Goal: Transaction & Acquisition: Purchase product/service

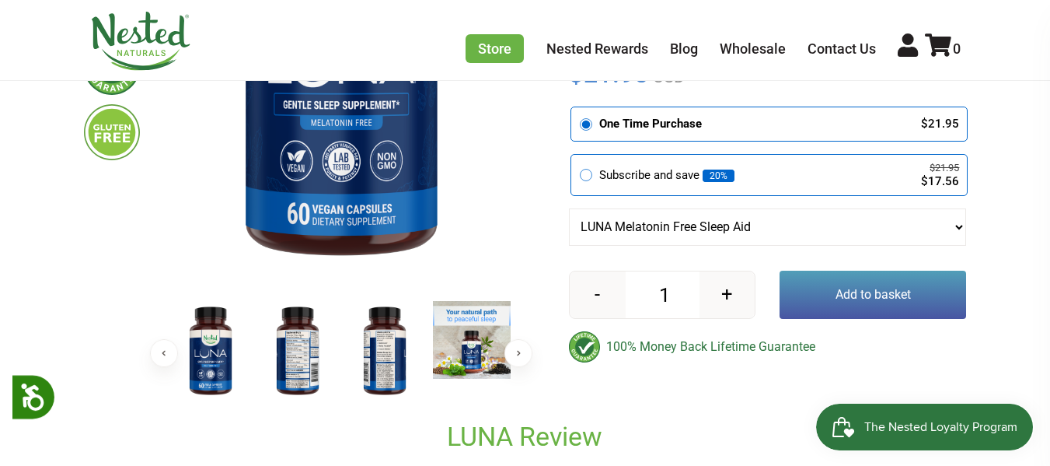
scroll to position [389, 0]
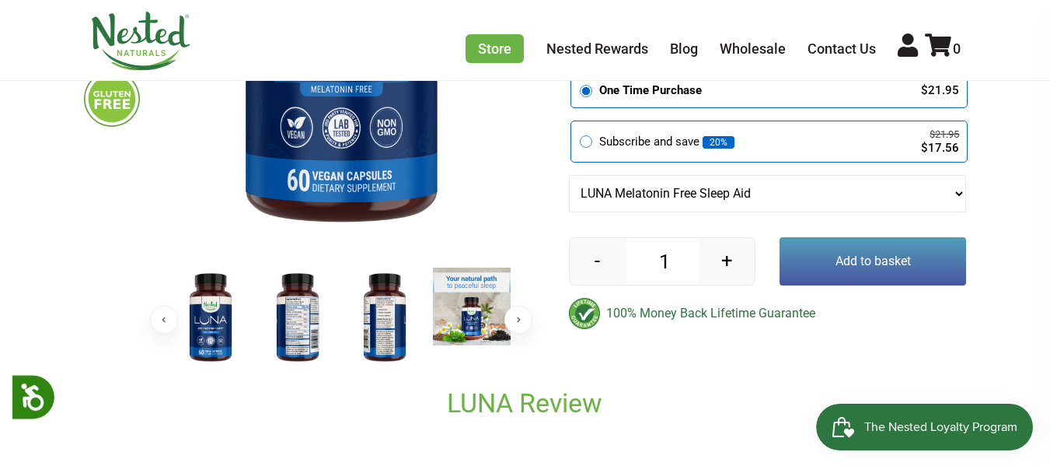
click at [872, 275] on button "Add to basket" at bounding box center [873, 261] width 187 height 48
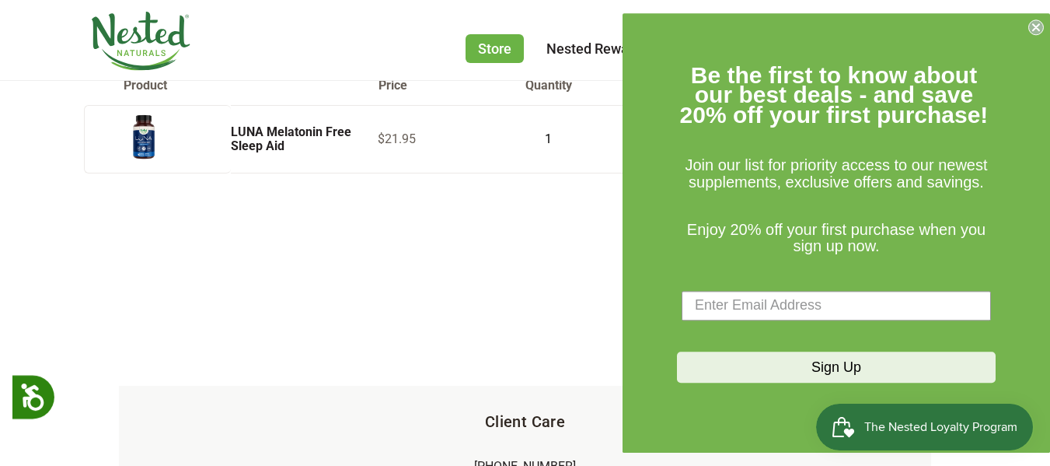
scroll to position [130, 0]
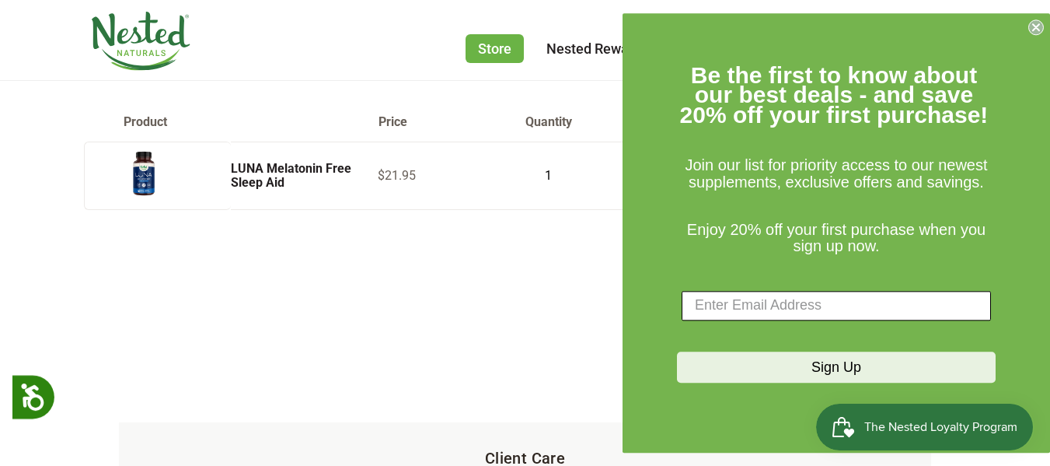
click at [718, 302] on input "Enter Email Address" at bounding box center [836, 306] width 309 height 30
type input "gcakia@aol.com"
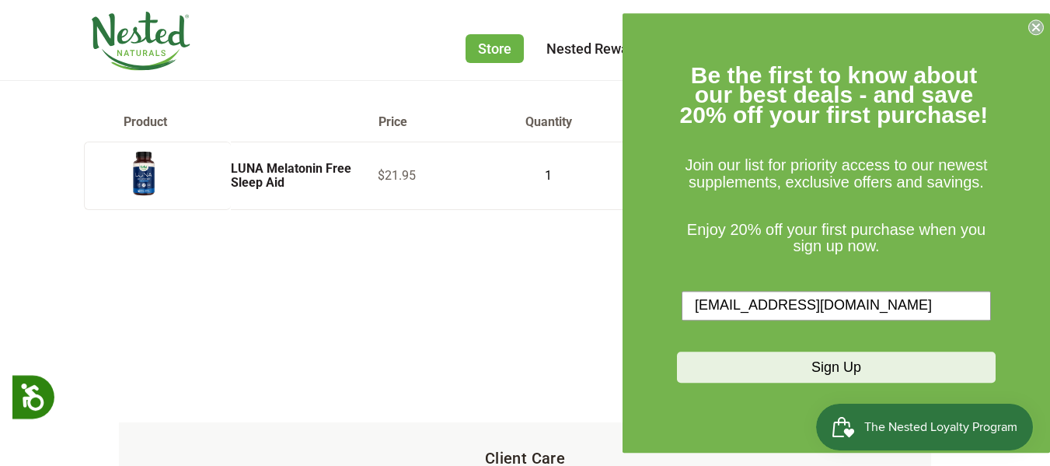
scroll to position [259, 0]
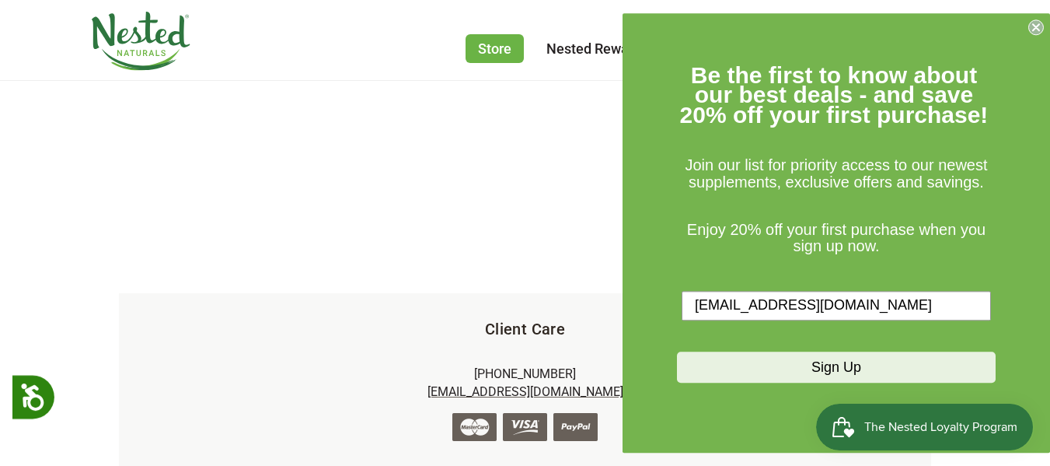
click at [824, 368] on button "Sign Up" at bounding box center [836, 366] width 319 height 31
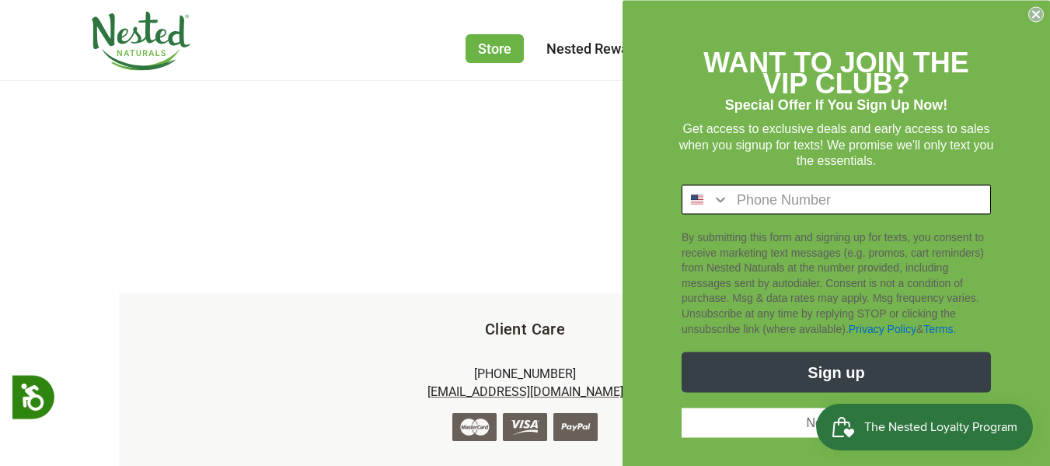
click at [755, 197] on input "Phone Number" at bounding box center [859, 200] width 261 height 28
type input "1-817-504-3116"
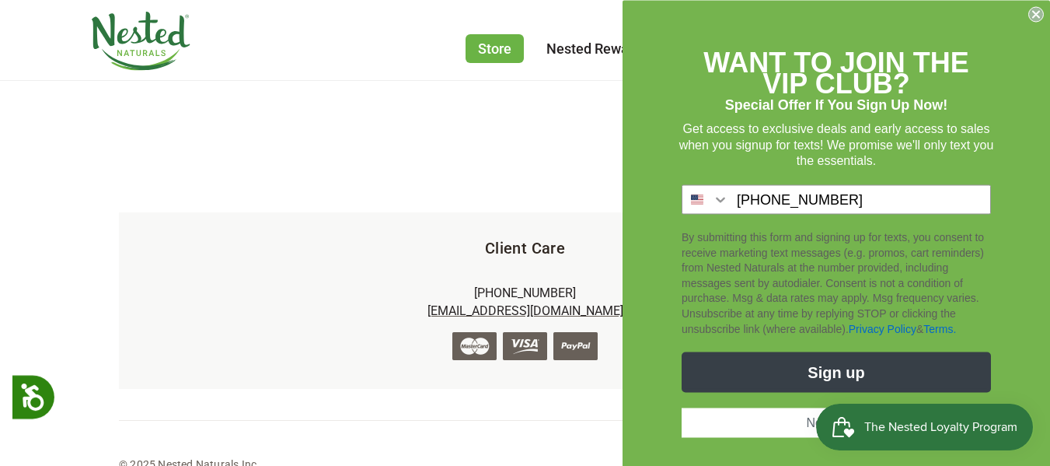
scroll to position [376, 0]
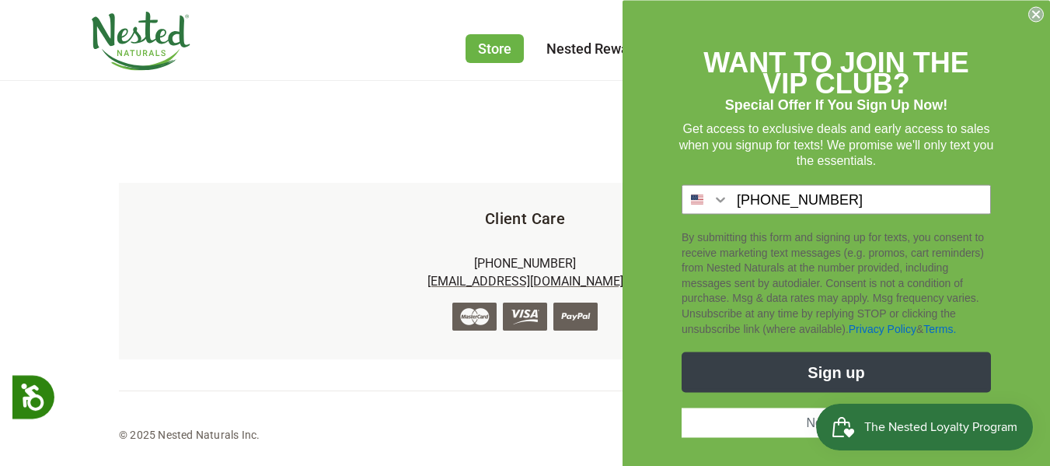
click at [831, 370] on button "Sign up" at bounding box center [836, 372] width 309 height 40
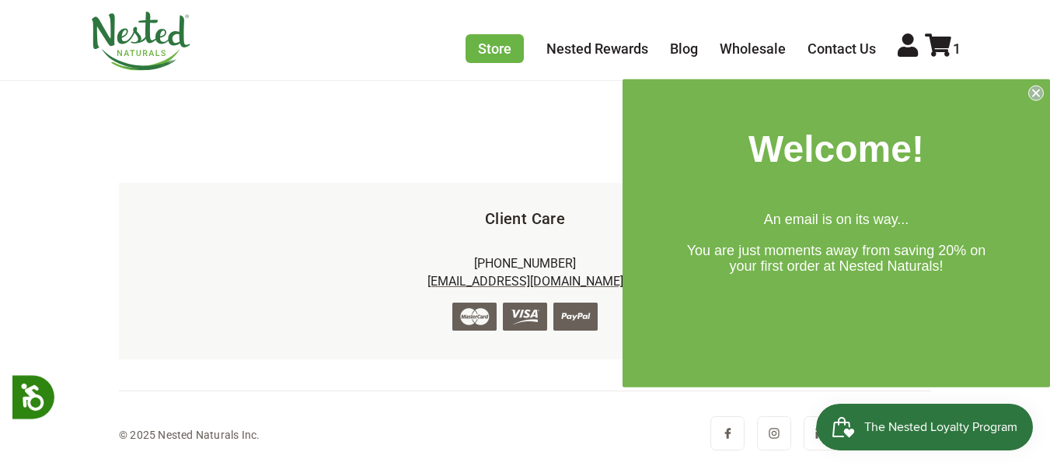
click at [1035, 92] on icon "Close dialog" at bounding box center [1036, 92] width 6 height 6
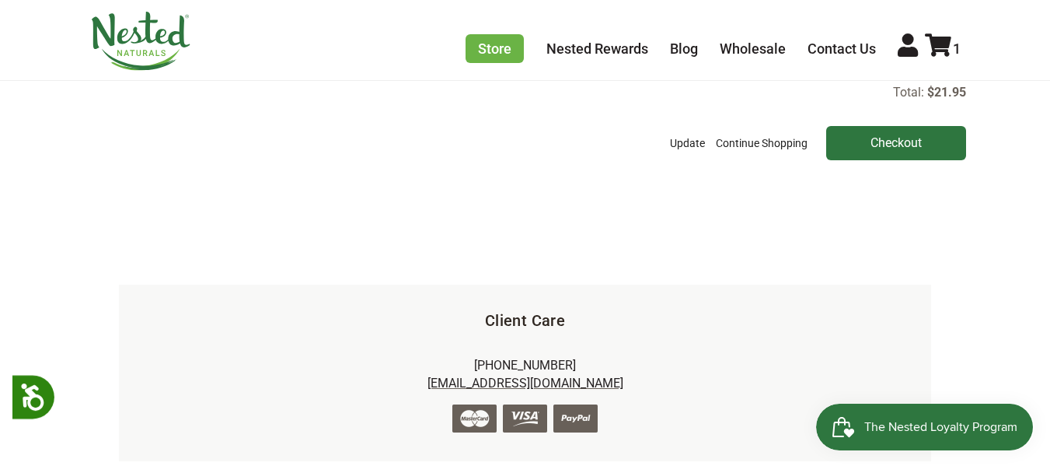
scroll to position [117, 0]
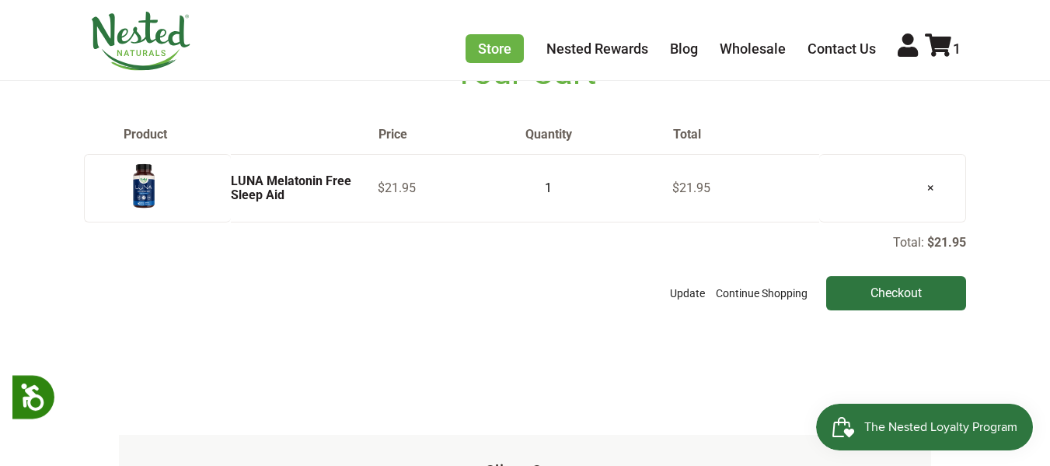
click at [148, 204] on img at bounding box center [143, 186] width 39 height 51
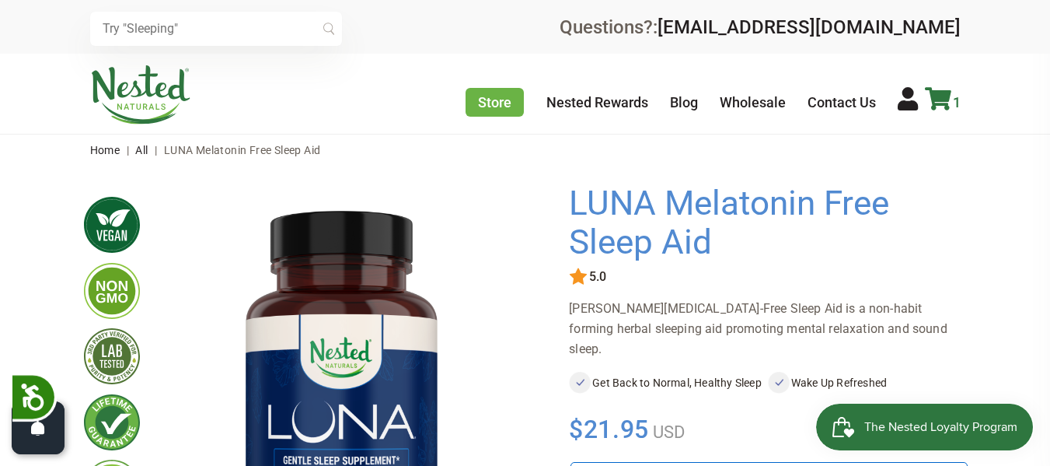
click at [941, 94] on icon at bounding box center [938, 98] width 26 height 23
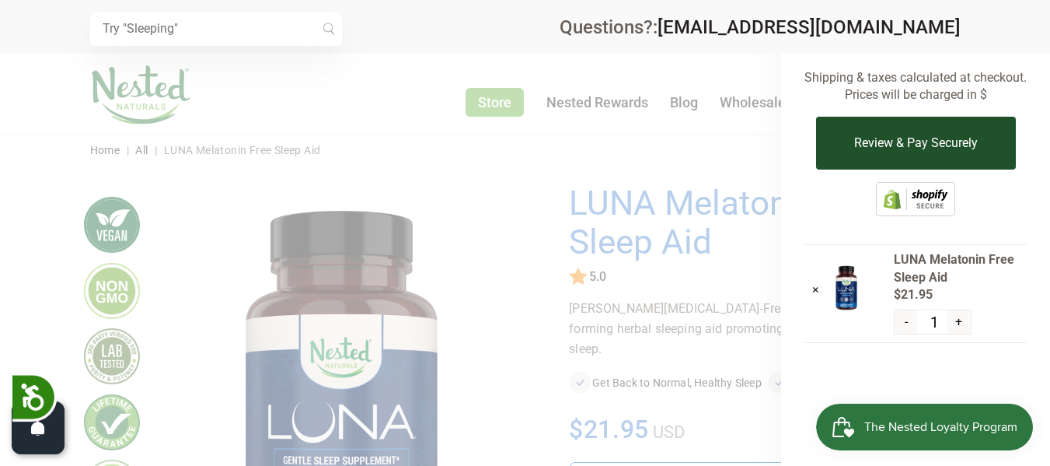
click at [906, 144] on button "Review & Pay Securely" at bounding box center [916, 143] width 200 height 53
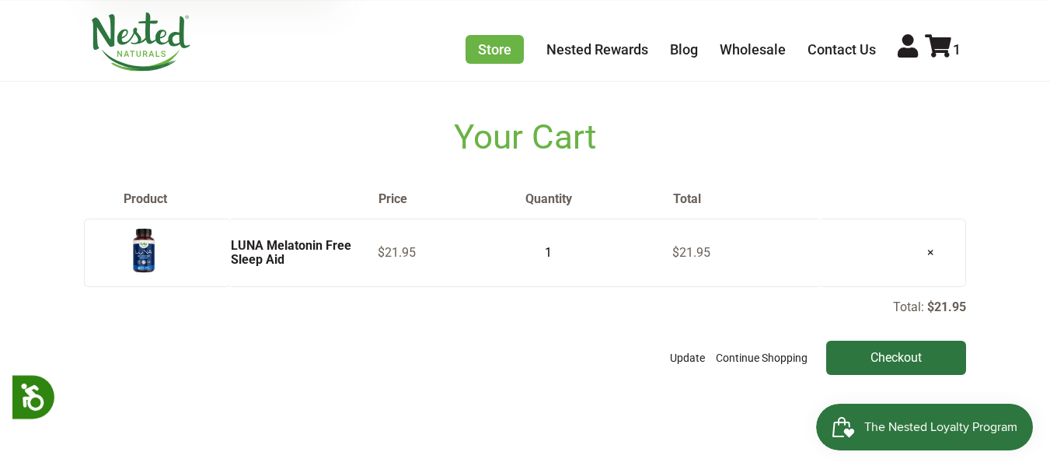
scroll to position [130, 0]
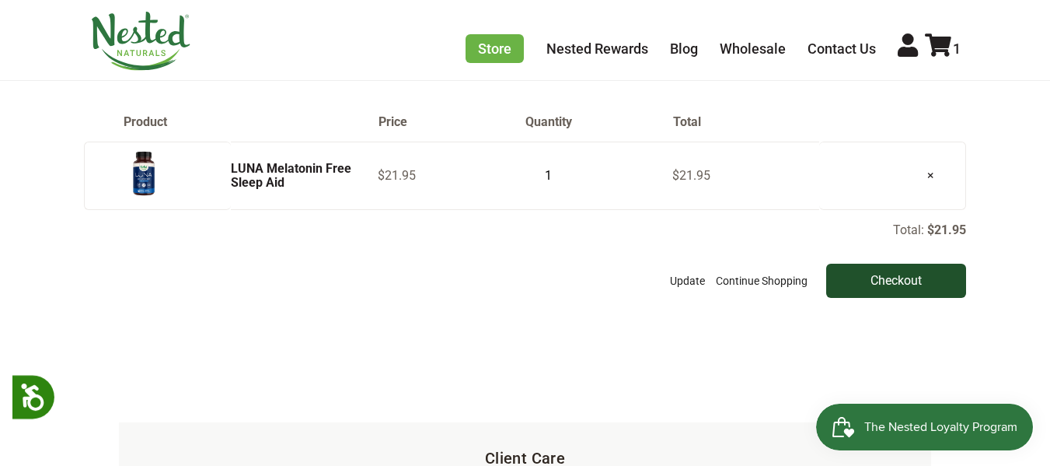
click at [882, 298] on input "Checkout" at bounding box center [896, 281] width 140 height 34
